Goal: Transaction & Acquisition: Purchase product/service

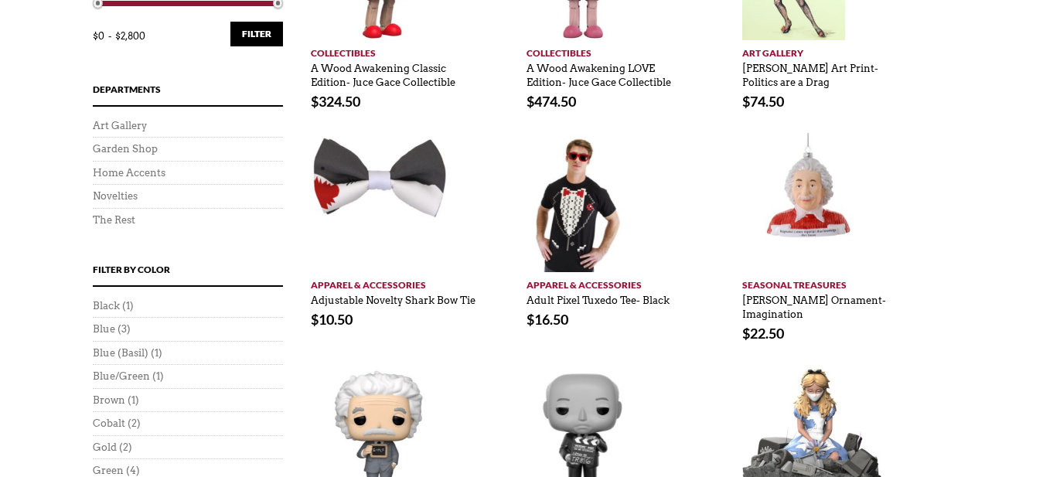
scroll to position [450, 0]
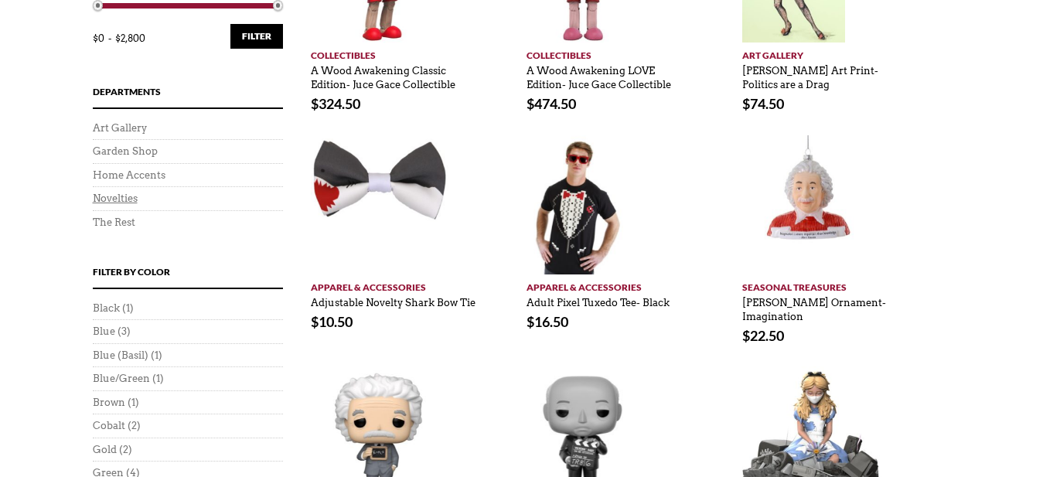
click at [118, 199] on link "Novelties" at bounding box center [115, 199] width 45 height 12
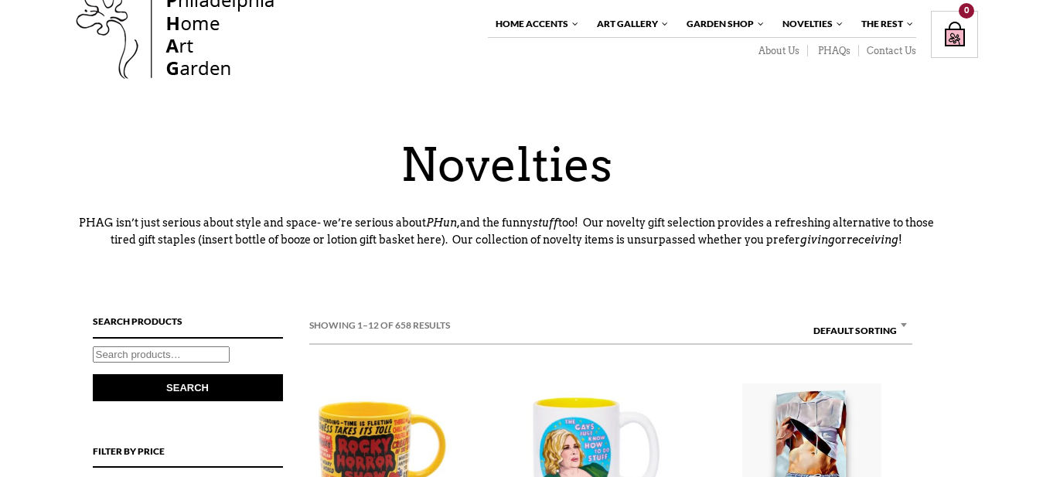
scroll to position [60, 0]
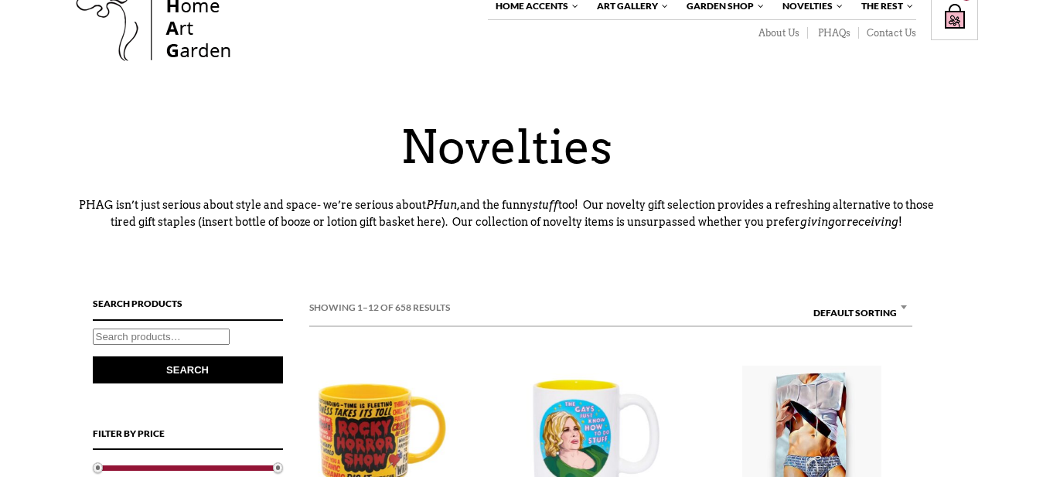
click at [115, 339] on input "Search for:" at bounding box center [161, 337] width 137 height 16
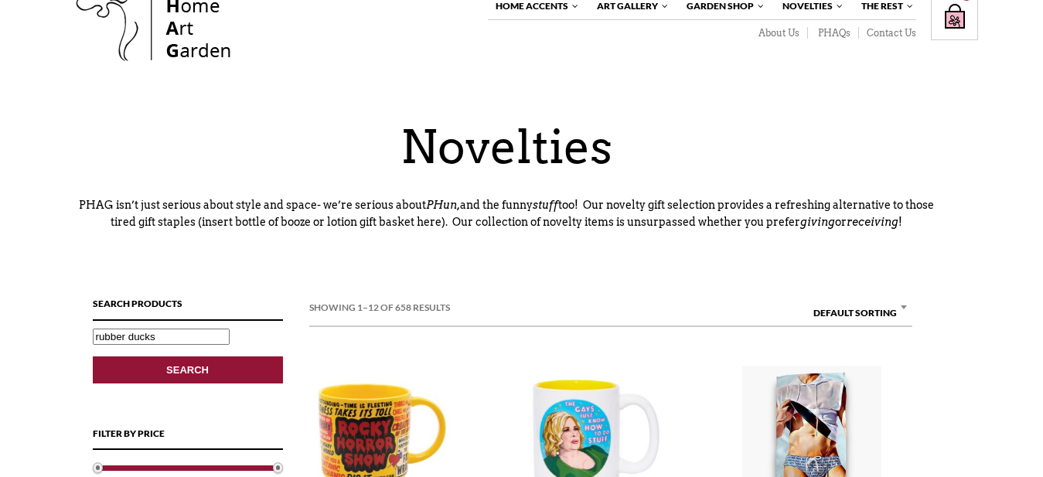
type input "rubber ducks"
click at [183, 368] on button "Search" at bounding box center [188, 369] width 190 height 27
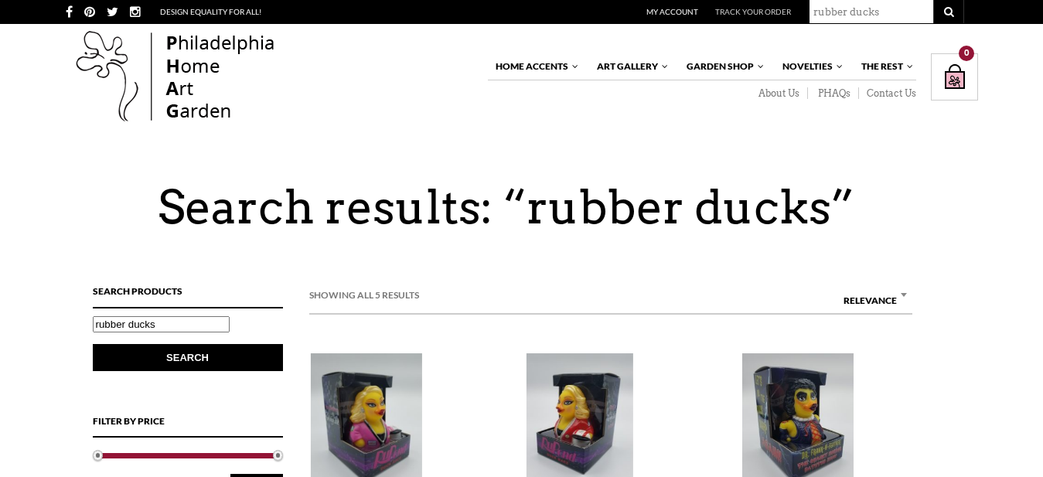
click at [760, 8] on link "Track Your Order" at bounding box center [753, 11] width 76 height 9
click at [890, 92] on link "Contact Us" at bounding box center [887, 93] width 57 height 12
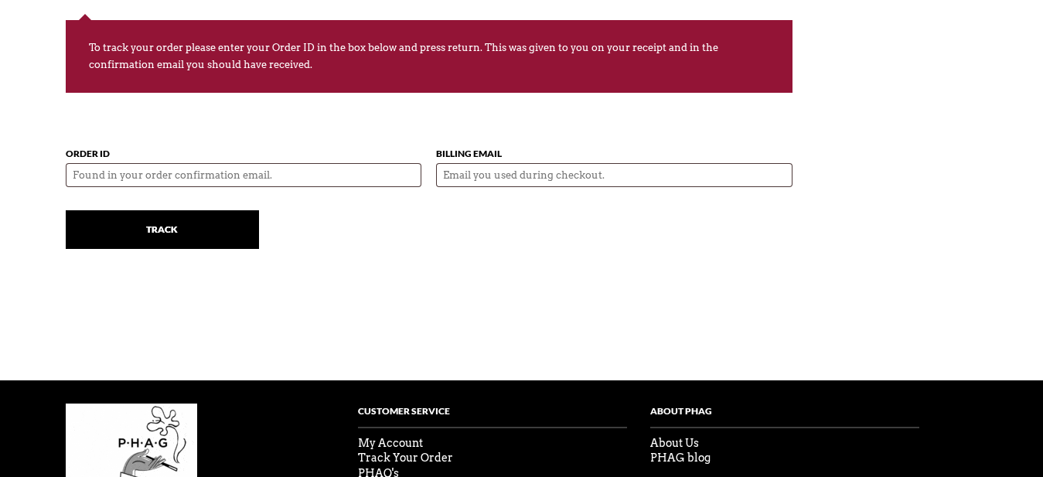
scroll to position [230, 0]
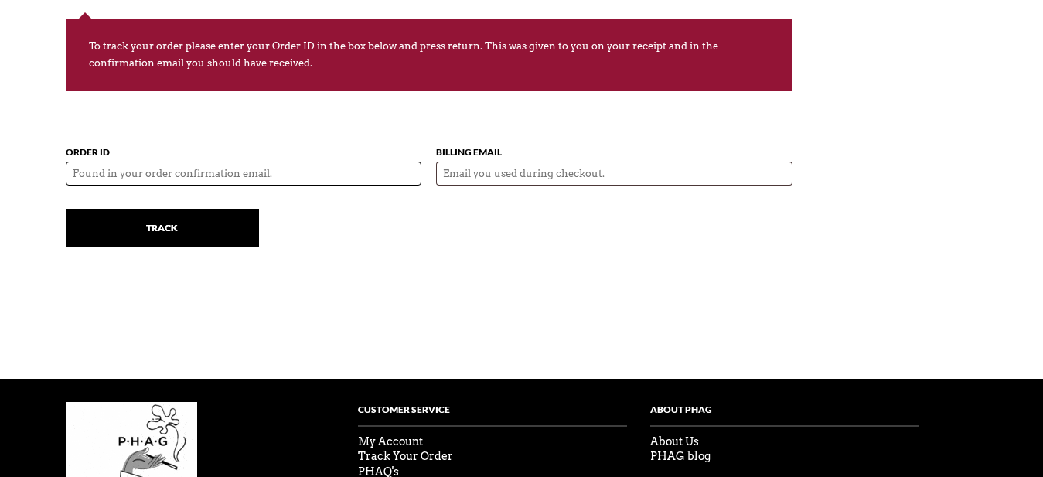
click at [182, 175] on input "Order ID" at bounding box center [244, 174] width 356 height 24
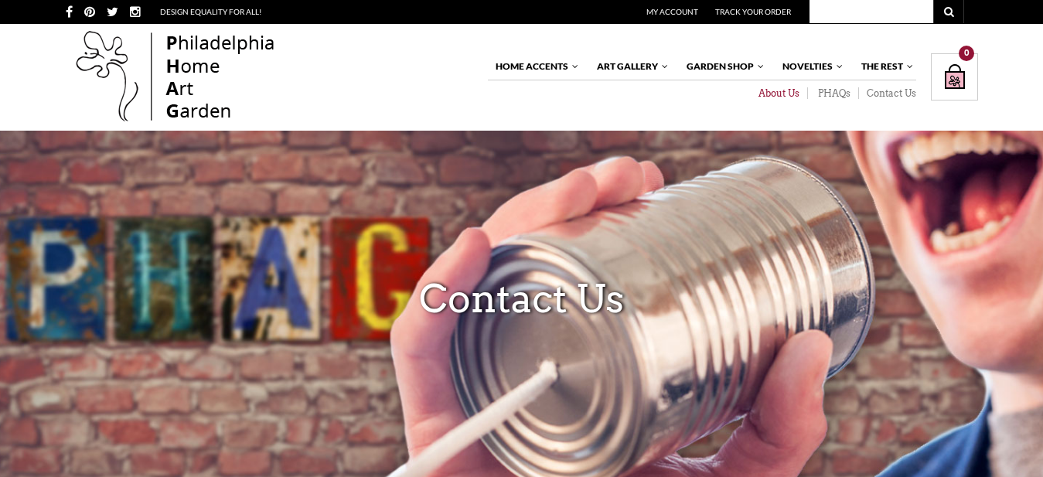
click at [777, 90] on link "About Us" at bounding box center [778, 93] width 60 height 12
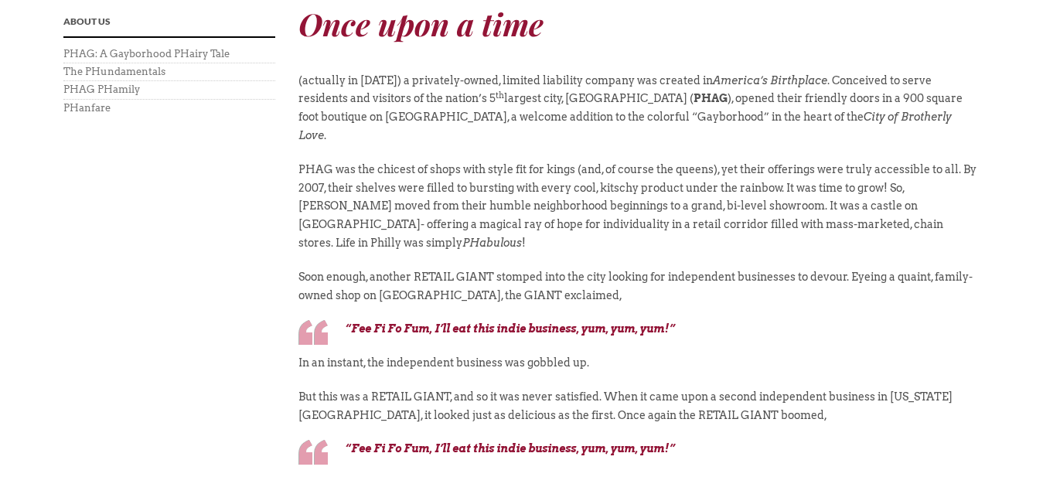
scroll to position [531, 0]
